Goal: Task Accomplishment & Management: Use online tool/utility

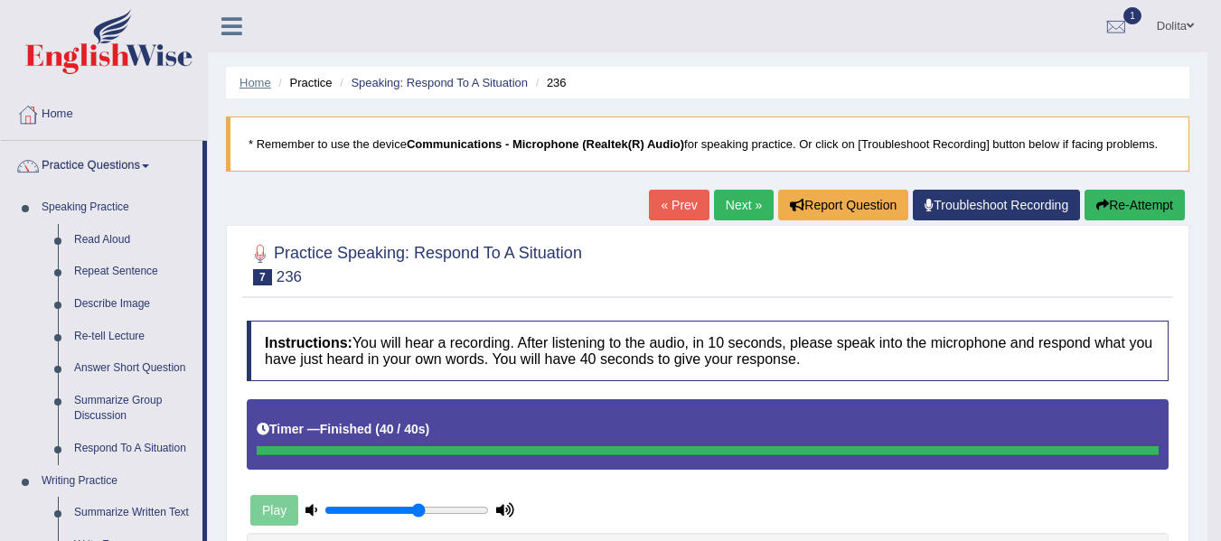
click at [249, 84] on link "Home" at bounding box center [256, 83] width 32 height 14
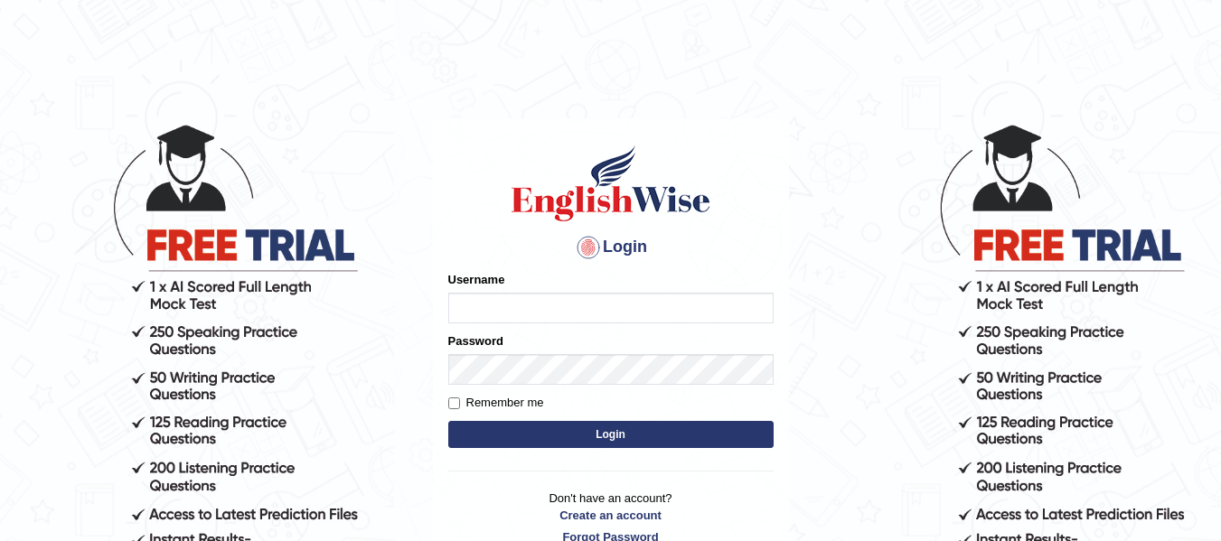
type input "dolita89"
click at [618, 433] on button "Login" at bounding box center [610, 434] width 325 height 27
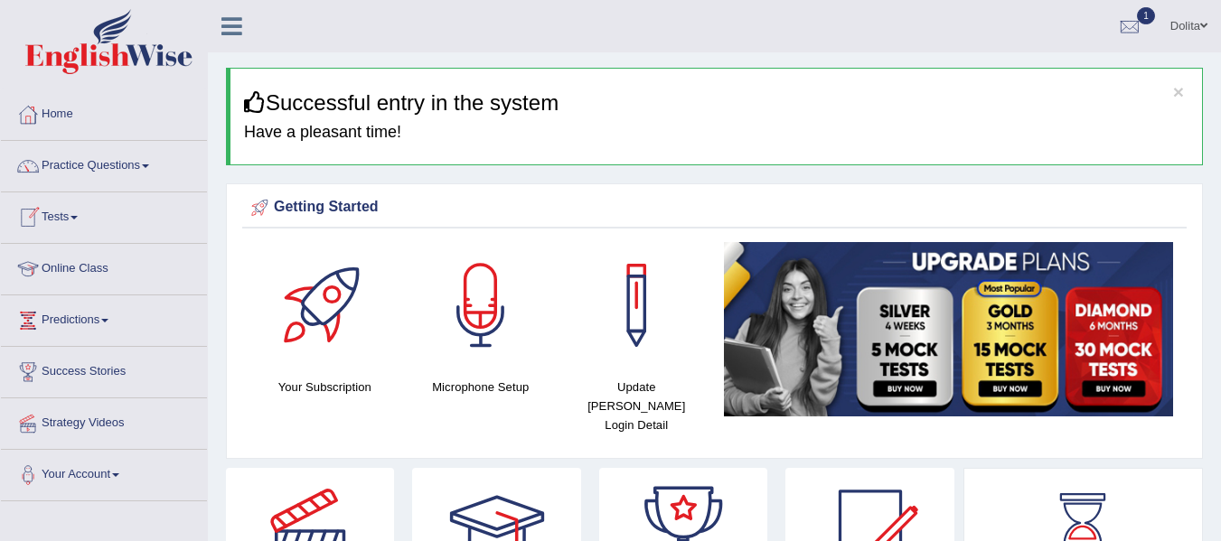
click at [78, 216] on span at bounding box center [74, 218] width 7 height 4
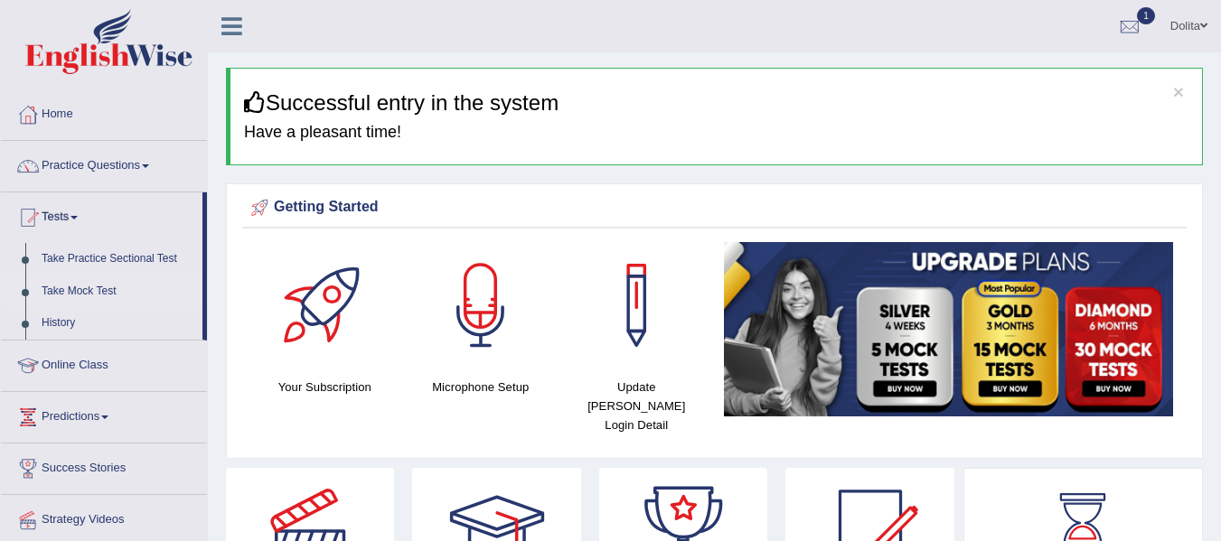
click at [75, 293] on link "Take Mock Test" at bounding box center [117, 292] width 169 height 33
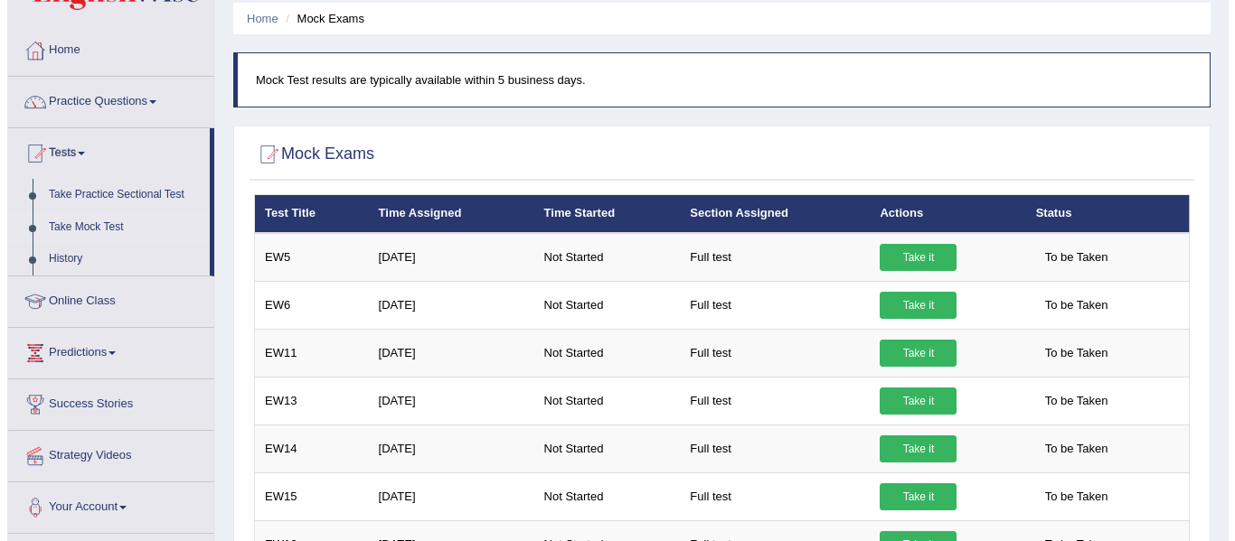
scroll to position [54, 0]
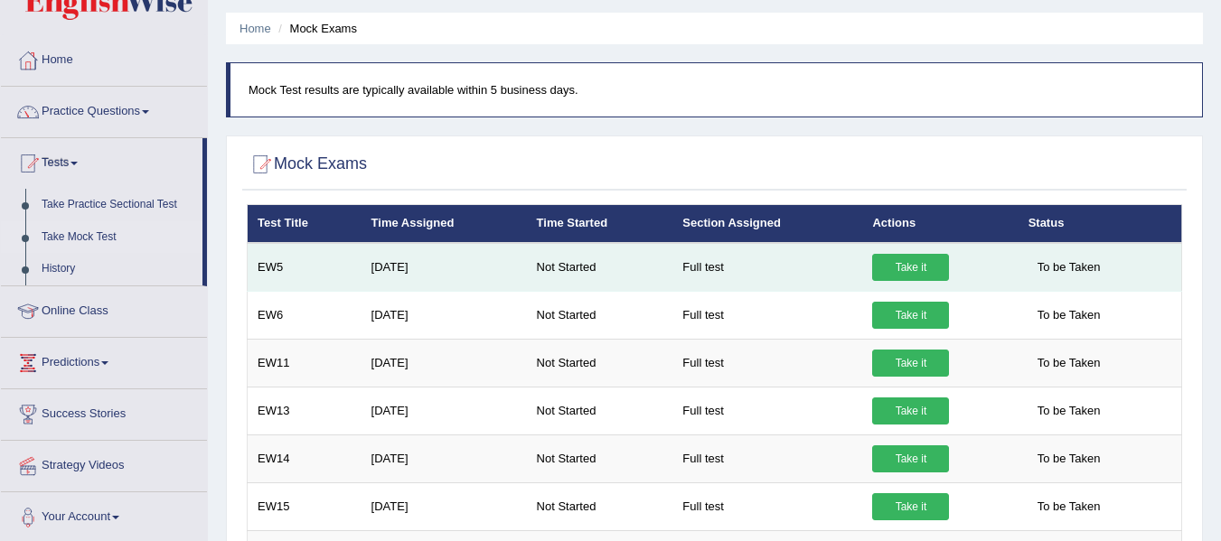
click at [912, 268] on link "Take it" at bounding box center [910, 267] width 77 height 27
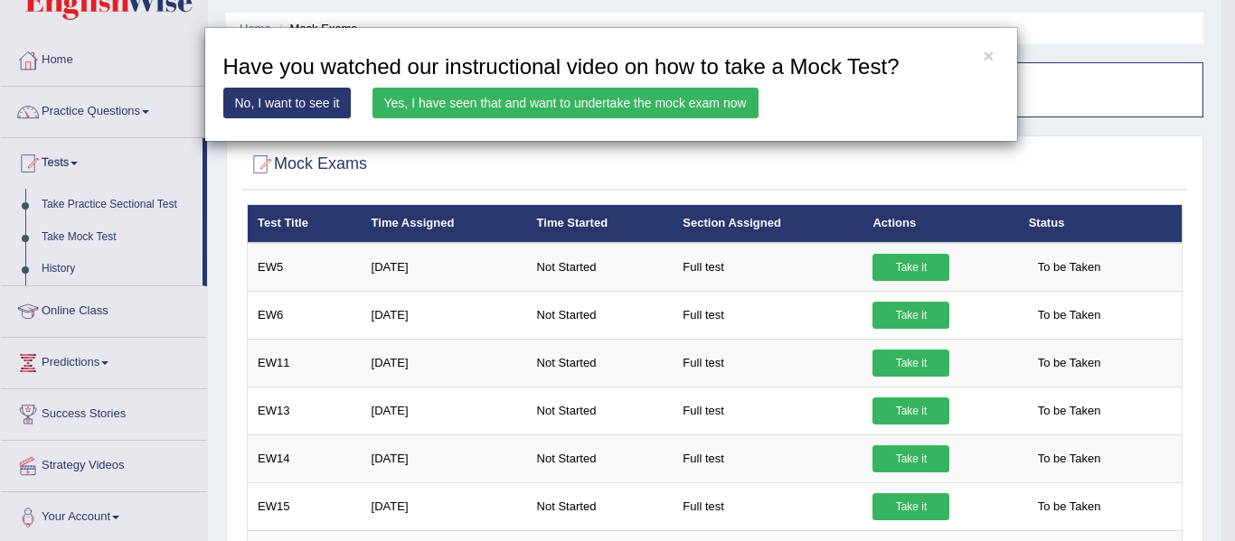
click at [712, 101] on link "Yes, I have seen that and want to undertake the mock exam now" at bounding box center [565, 103] width 386 height 31
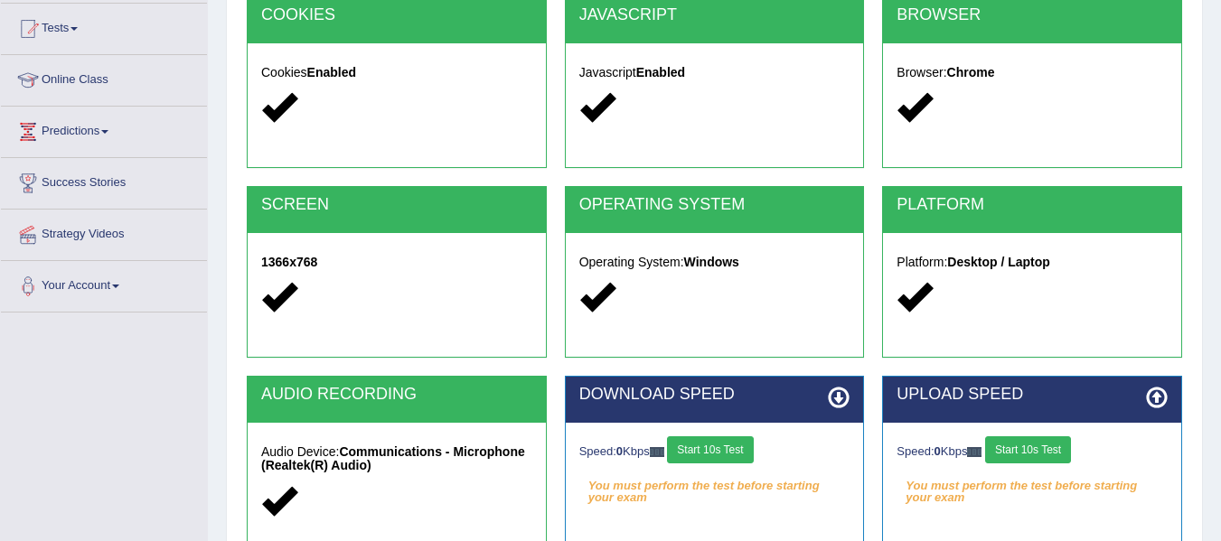
scroll to position [408, 0]
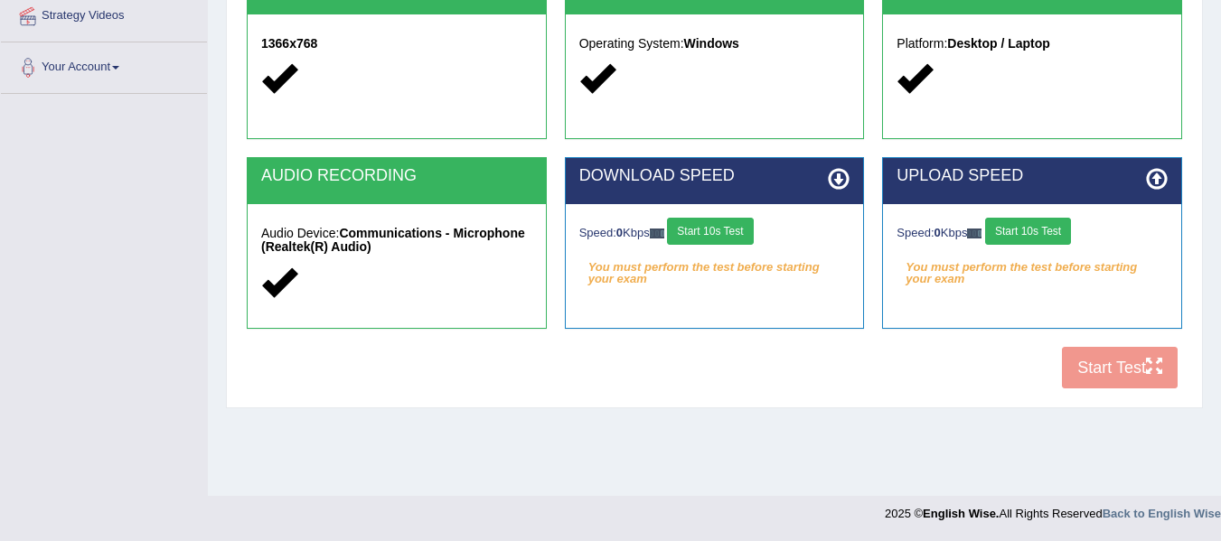
click at [724, 229] on button "Start 10s Test" at bounding box center [710, 231] width 86 height 27
click at [1035, 223] on button "Start 10s Test" at bounding box center [1028, 231] width 86 height 27
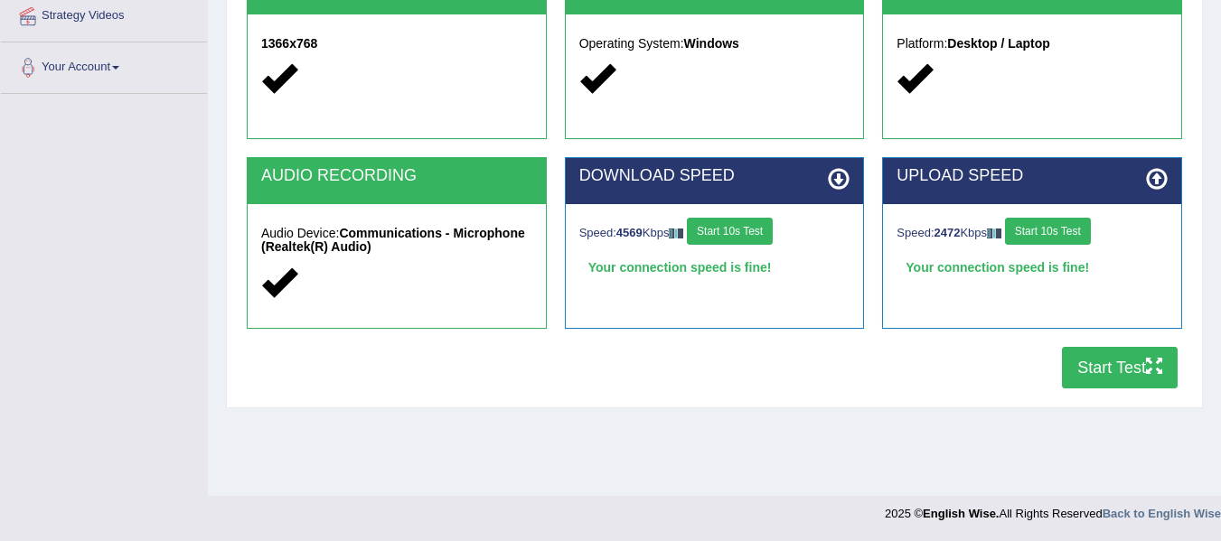
click at [1123, 371] on button "Start Test" at bounding box center [1120, 368] width 116 height 42
